Goal: Task Accomplishment & Management: Manage account settings

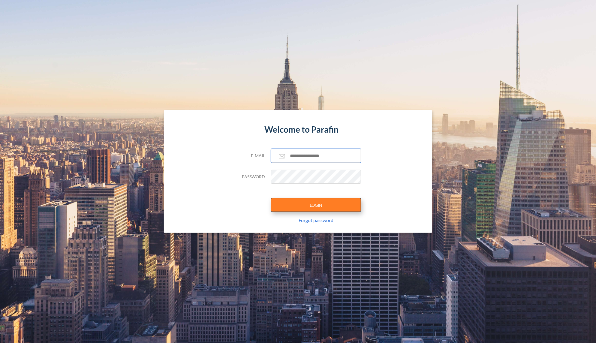
type input "**********"
click at [319, 206] on button "LOGIN" at bounding box center [316, 205] width 90 height 14
type input "**********"
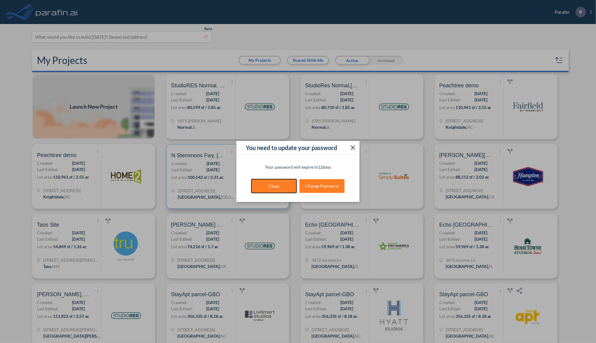
click at [278, 187] on button "Close" at bounding box center [273, 186] width 45 height 14
